Goal: Transaction & Acquisition: Purchase product/service

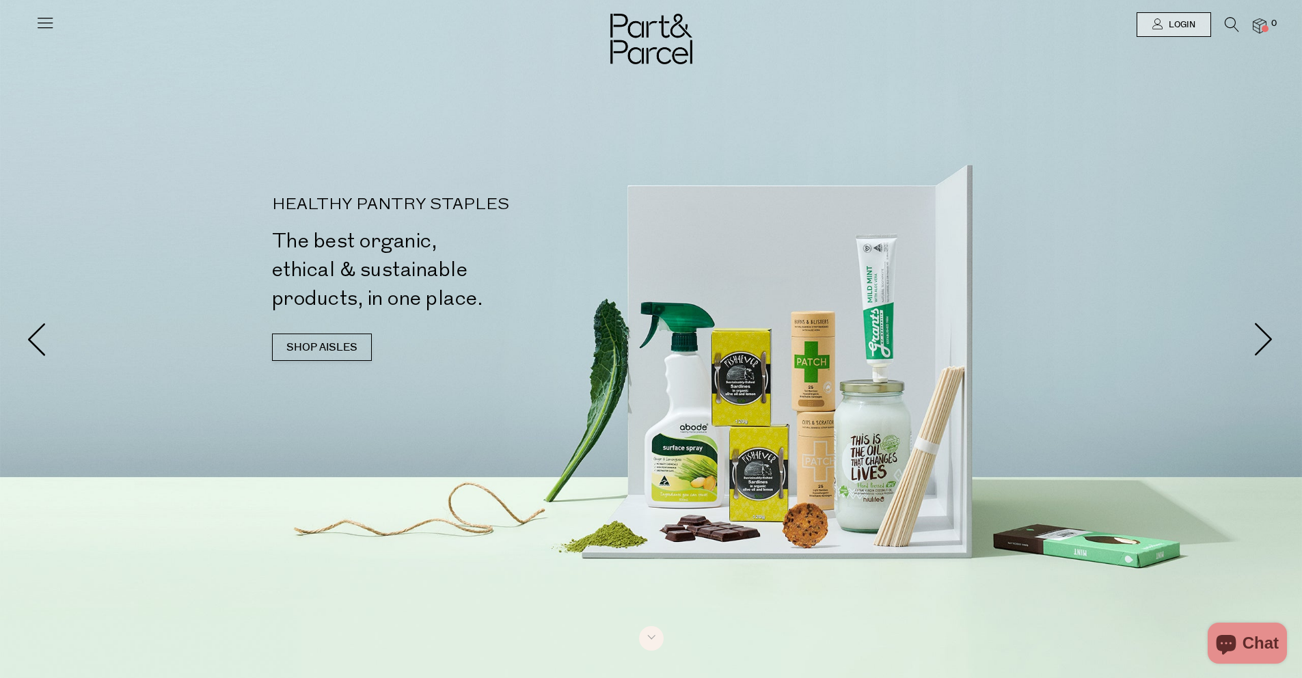
click at [1226, 29] on icon at bounding box center [1232, 24] width 14 height 15
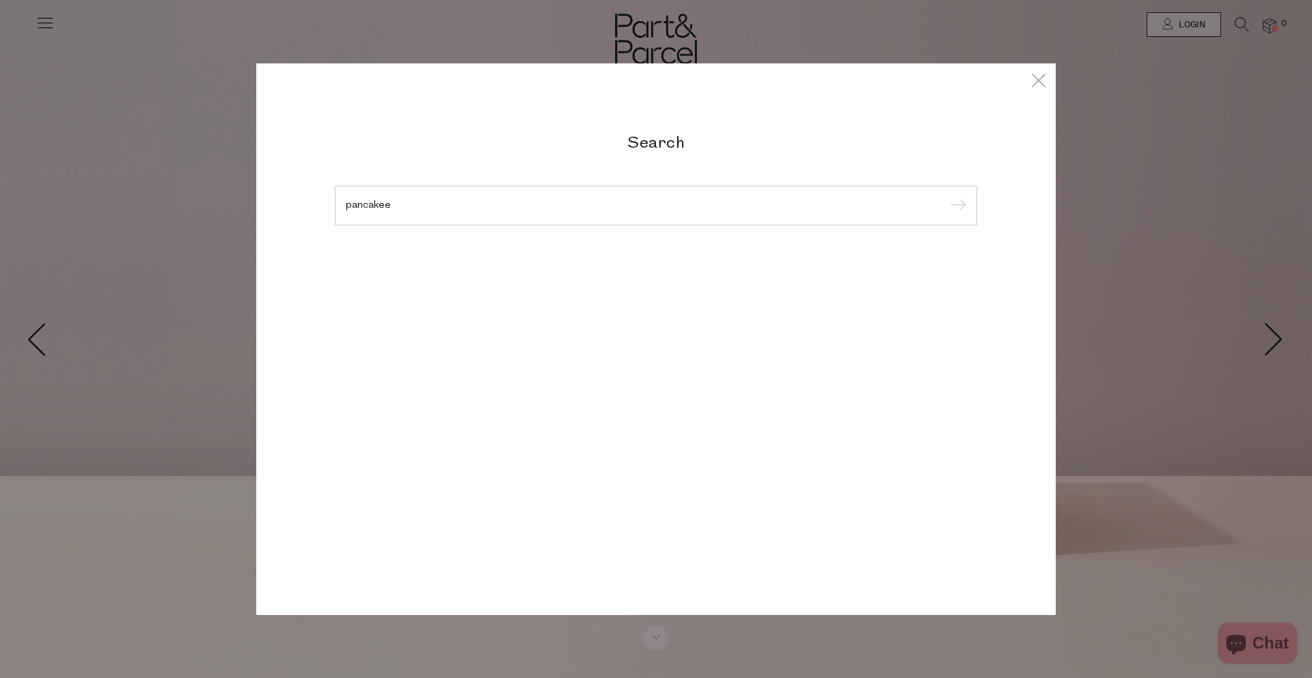
type input "pancakee"
click at [946, 196] on input "submit" at bounding box center [956, 206] width 21 height 21
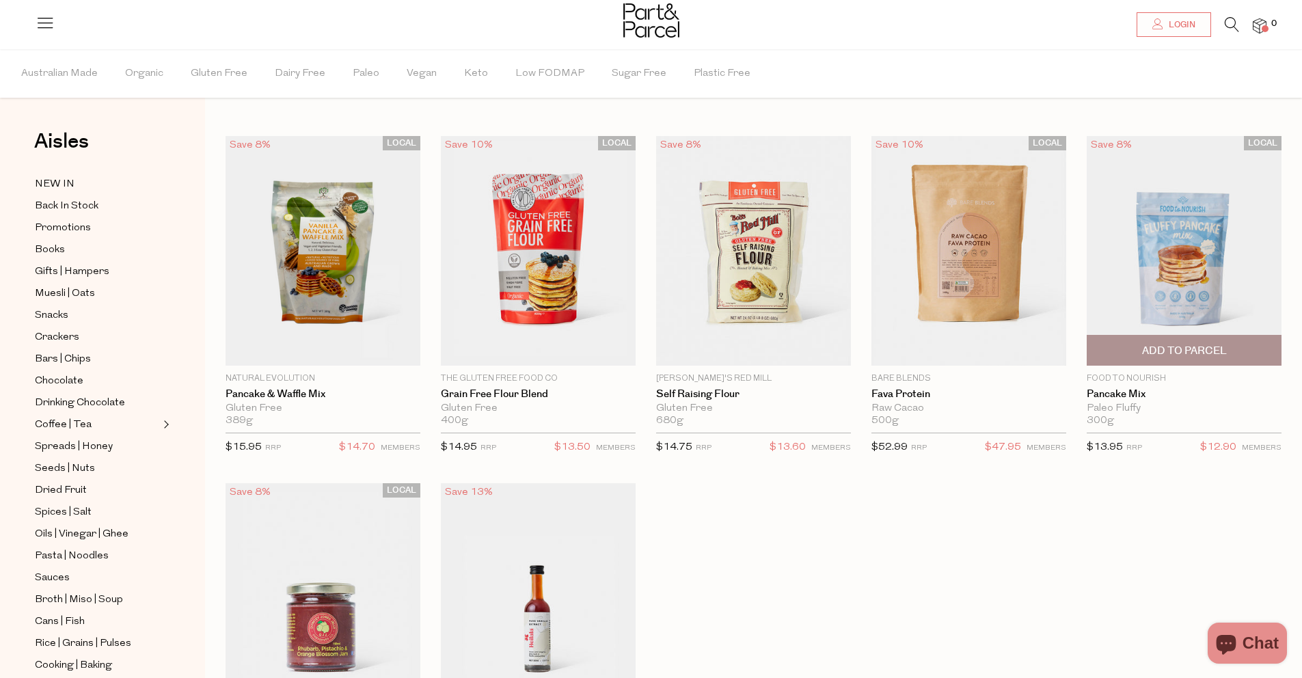
scroll to position [24, 0]
